Goal: Task Accomplishment & Management: Complete application form

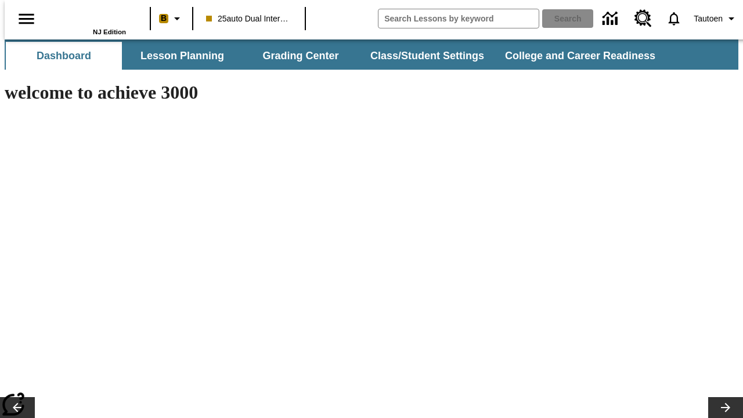
type input "-1"
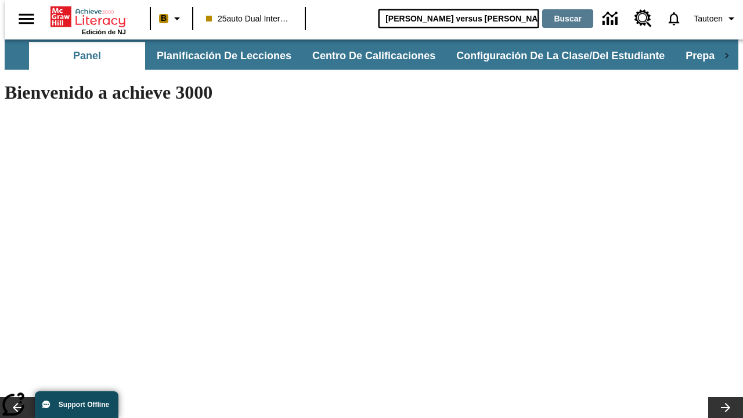
type input "[PERSON_NAME] versus [PERSON_NAME]"
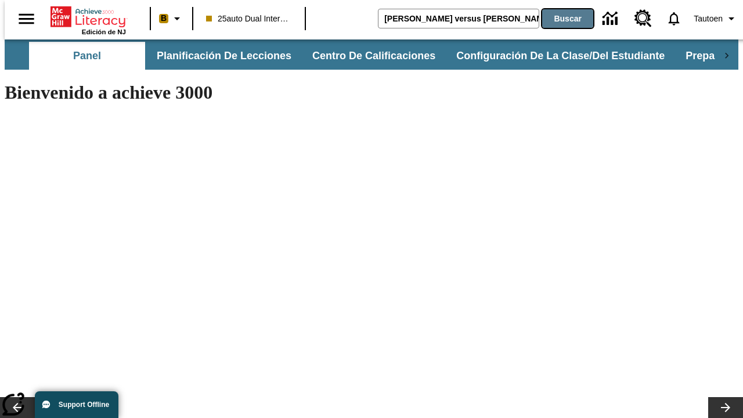
click at [560, 19] on button "Buscar" at bounding box center [567, 18] width 51 height 19
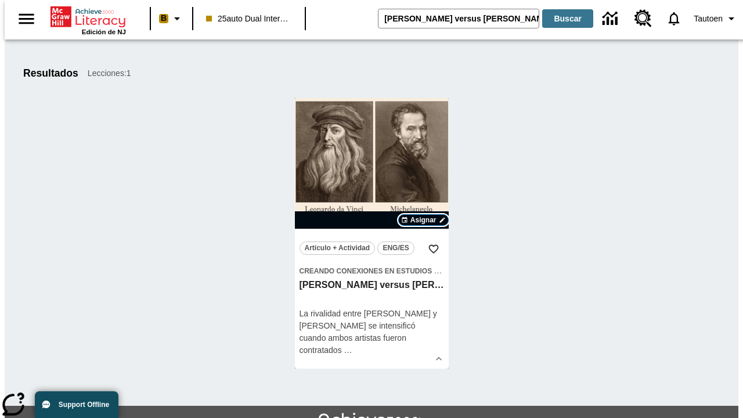
click at [423, 220] on span "Asignar" at bounding box center [423, 220] width 26 height 10
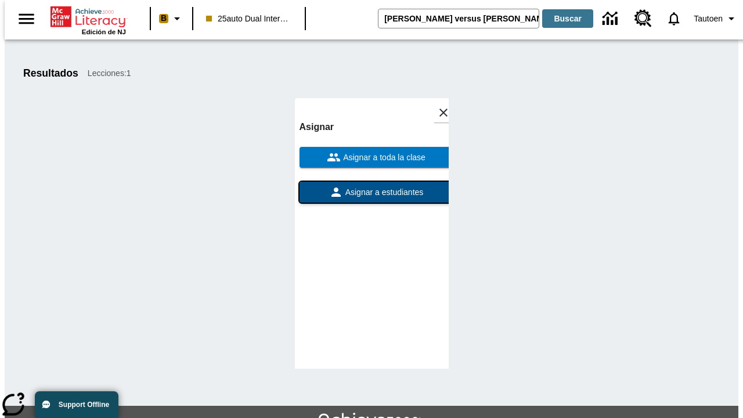
click at [371, 192] on span "Asignar a estudiantes" at bounding box center [383, 192] width 81 height 12
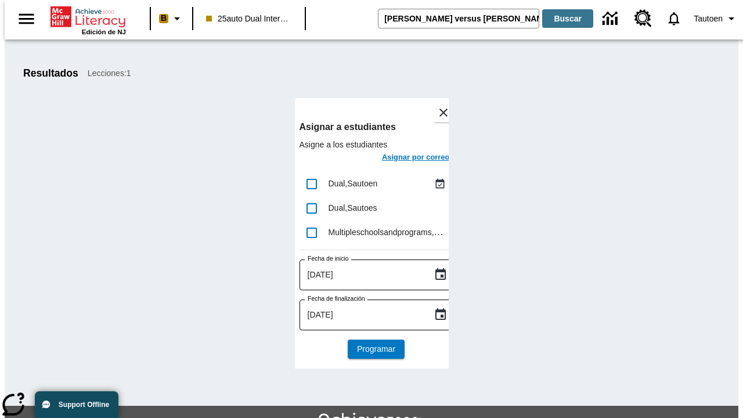
click at [405, 158] on h6 "Asignar por correo" at bounding box center [416, 157] width 68 height 13
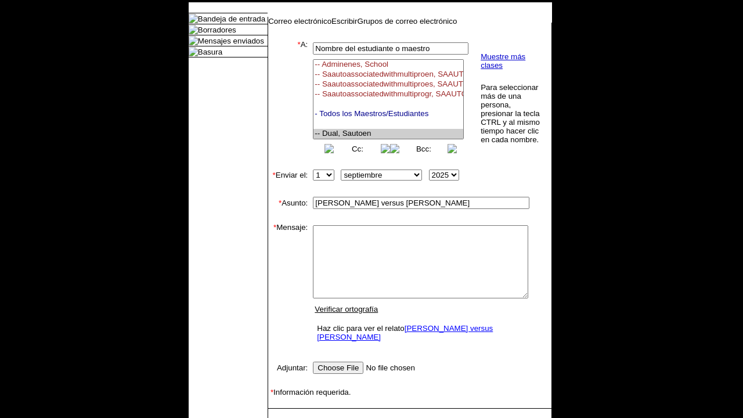
select select "U,21476361,1"
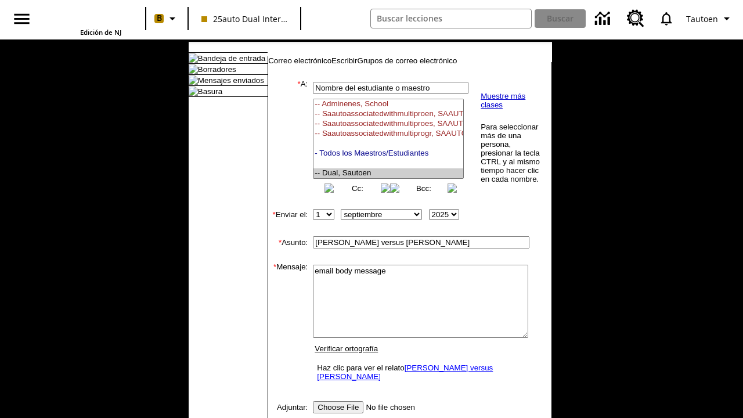
scroll to position [148, 0]
type textarea "email body message"
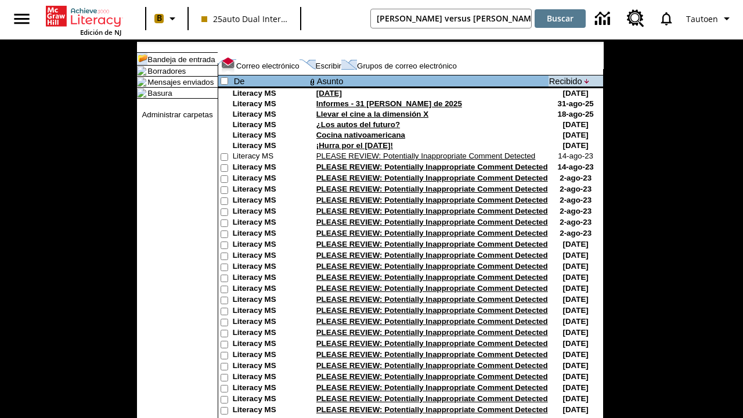
type input "[PERSON_NAME] versus [PERSON_NAME]"
click at [560, 19] on button "Buscar" at bounding box center [560, 18] width 51 height 19
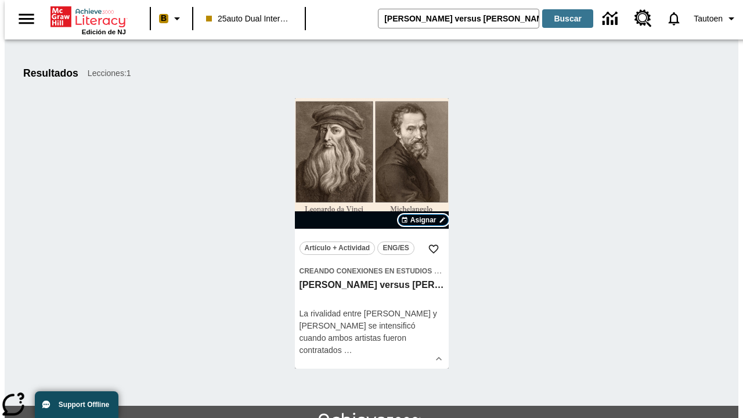
click at [423, 220] on span "Asignar" at bounding box center [423, 220] width 26 height 10
